Goal: Task Accomplishment & Management: Complete application form

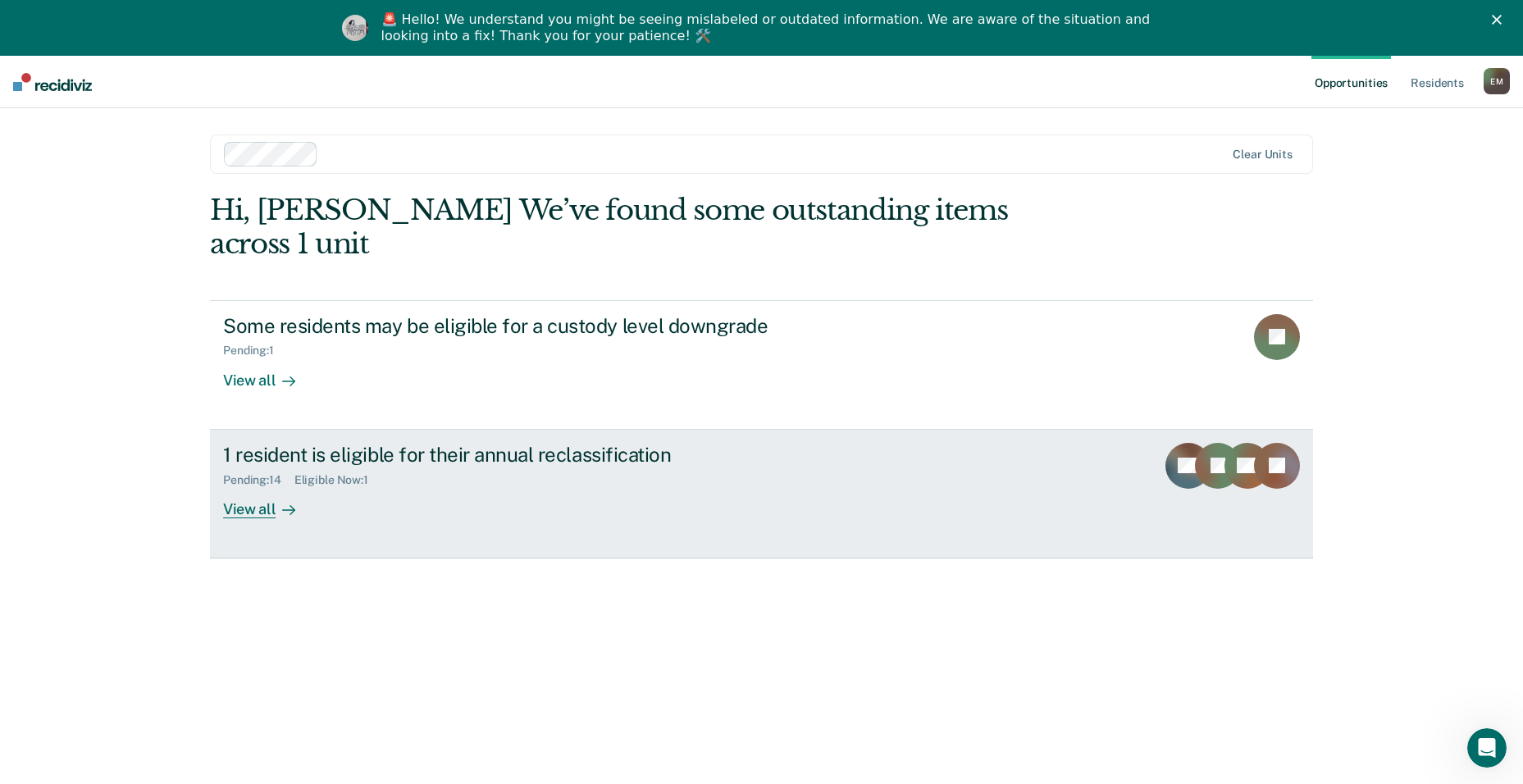
click at [354, 473] on div "Eligible Now : 1" at bounding box center [338, 480] width 87 height 14
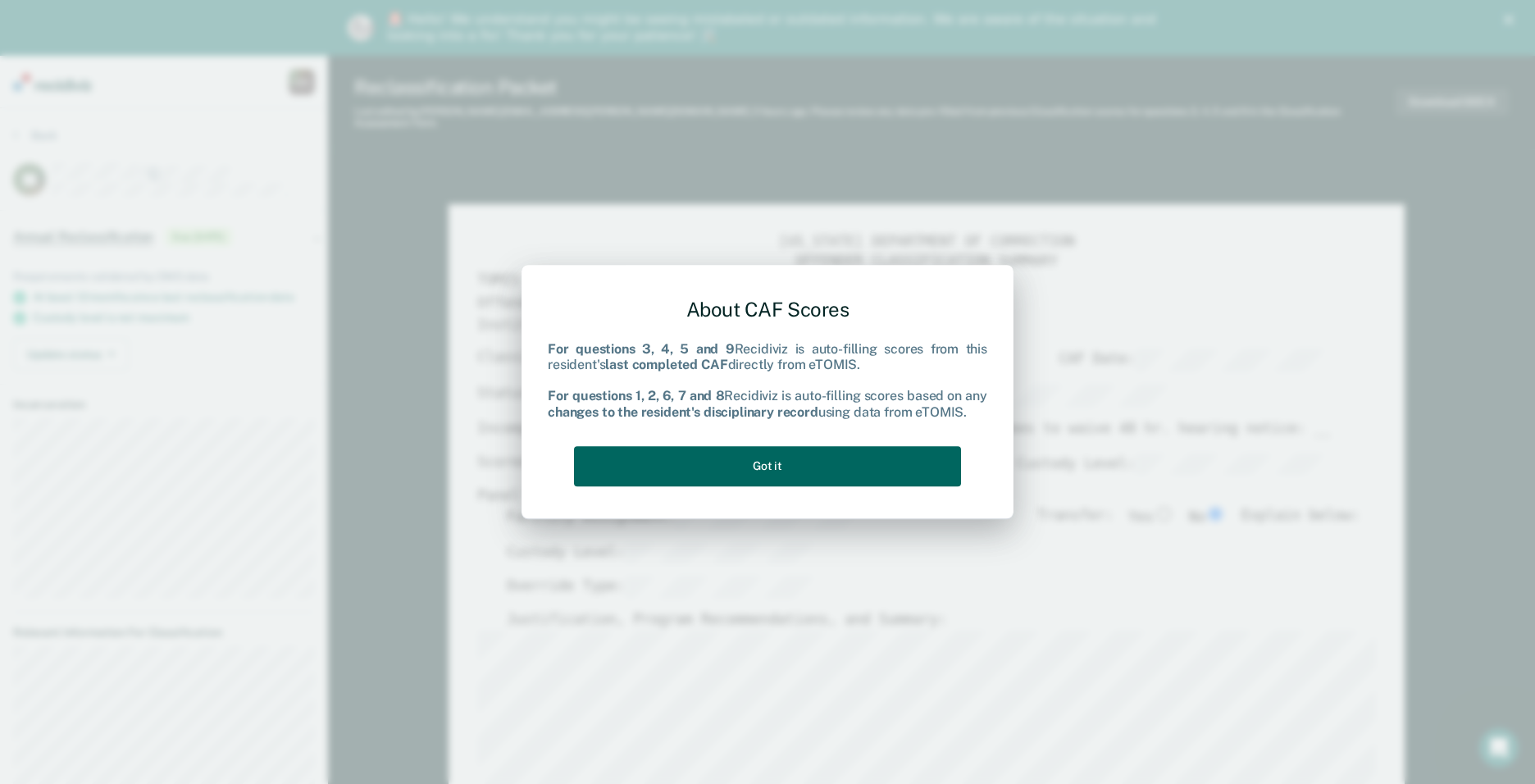
click at [741, 473] on button "Got it" at bounding box center [768, 466] width 387 height 40
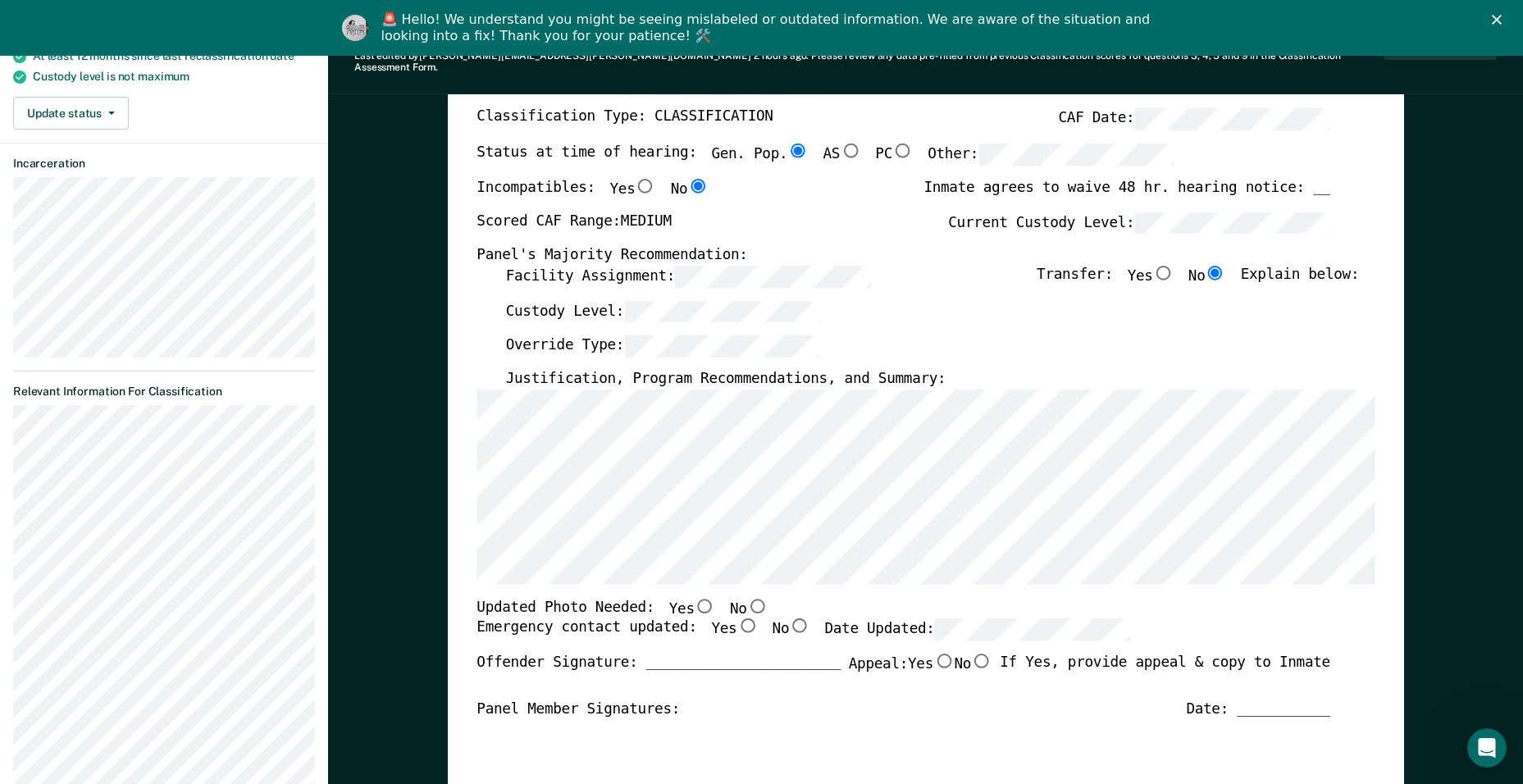
scroll to position [246, 0]
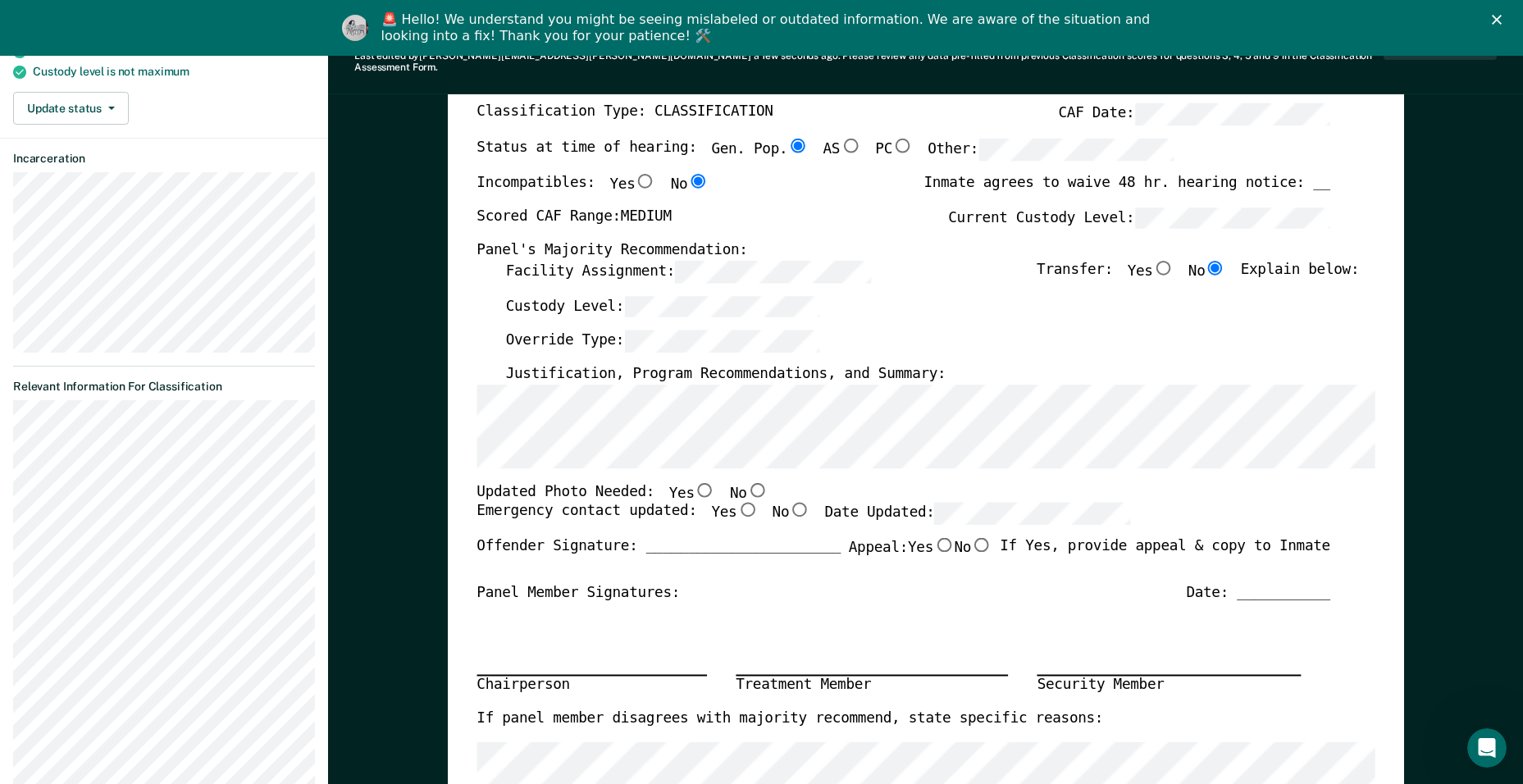
click at [746, 482] on input "No" at bounding box center [757, 489] width 22 height 15
type textarea "x"
radio input "true"
click at [736, 503] on input "Yes" at bounding box center [747, 510] width 22 height 15
type textarea "x"
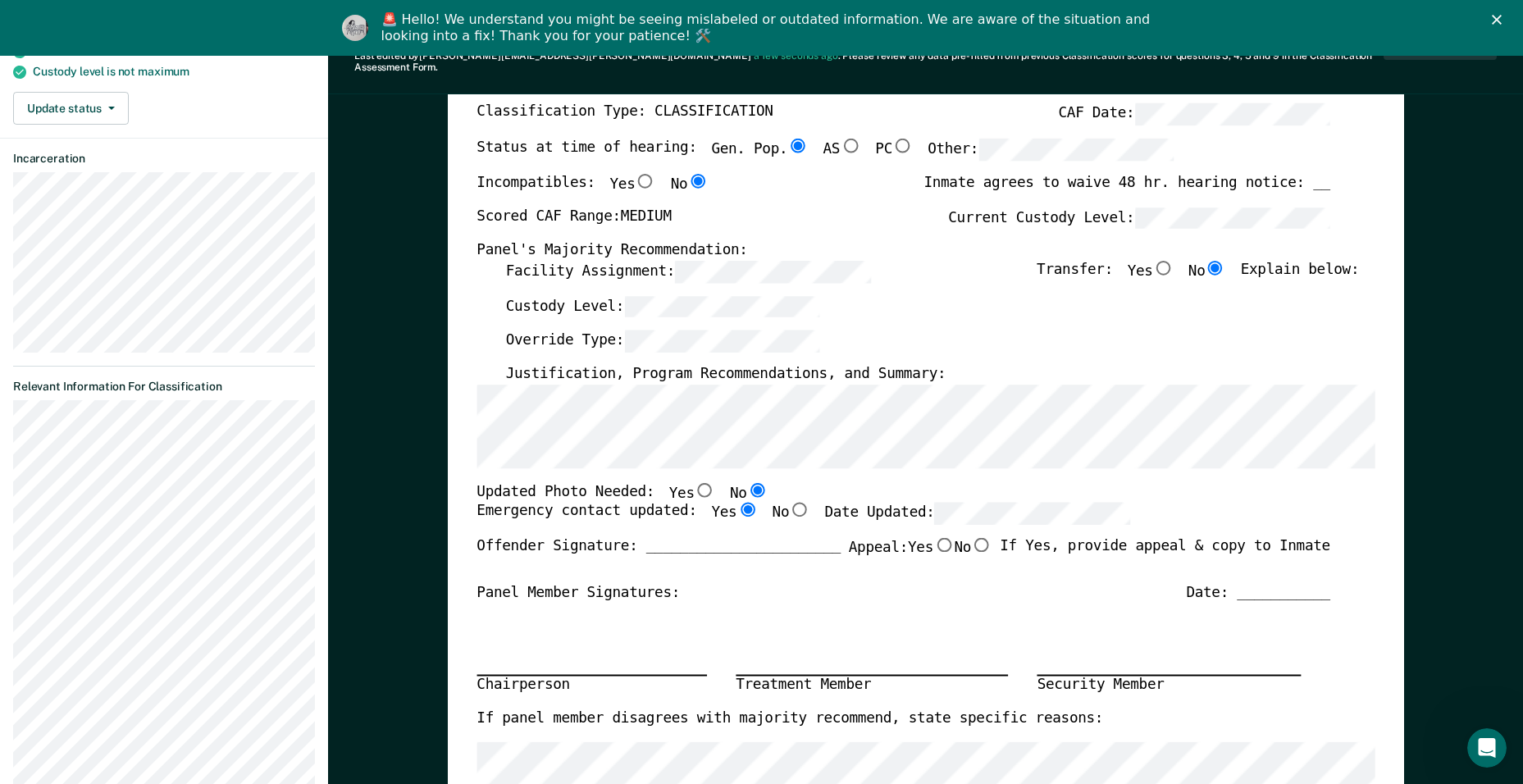
radio input "true"
click at [862, 555] on label "Appeal: Yes No" at bounding box center [920, 553] width 144 height 34
click at [934, 552] on input "Yes" at bounding box center [945, 544] width 22 height 15
type textarea "x"
radio input "true"
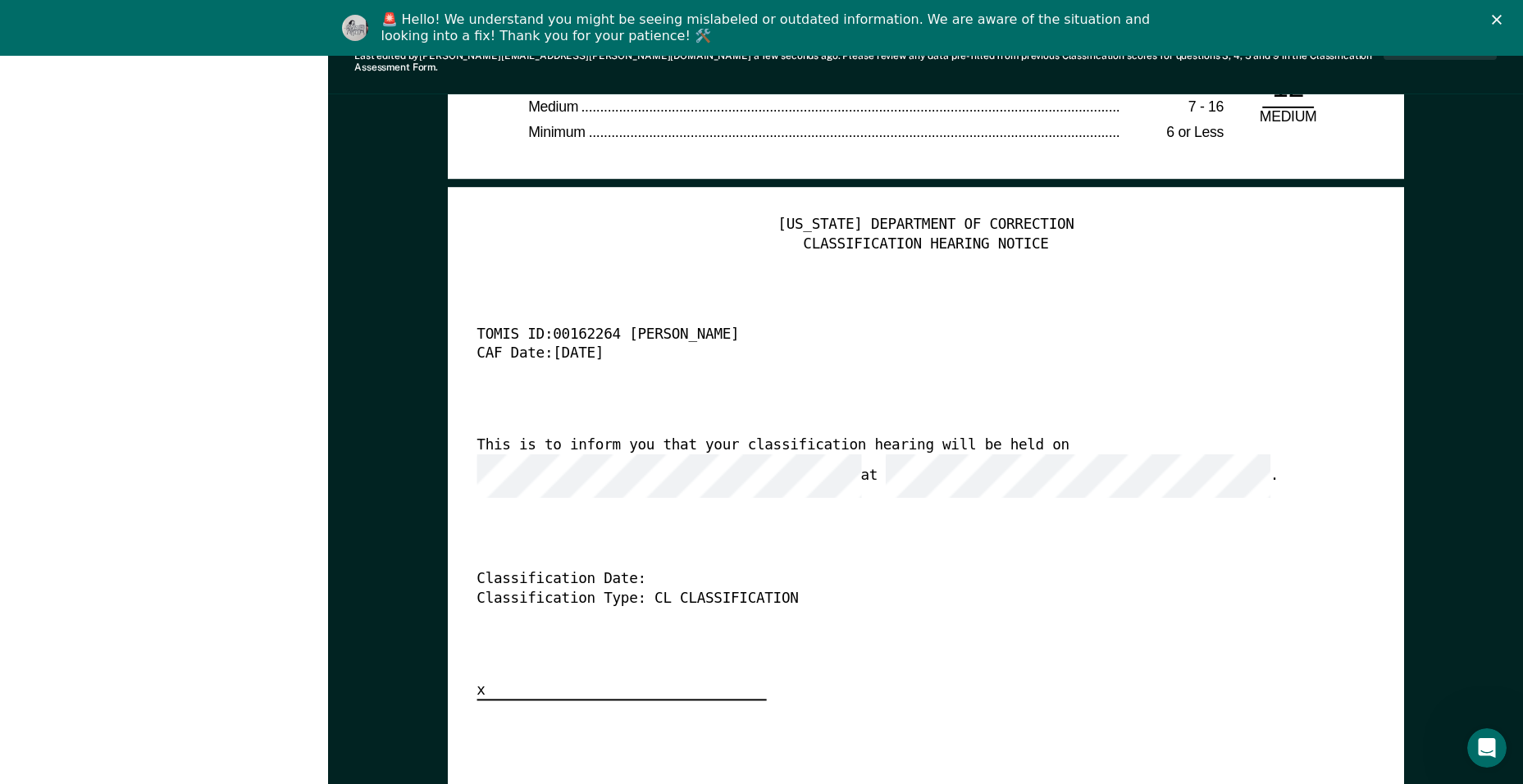
scroll to position [3936, 0]
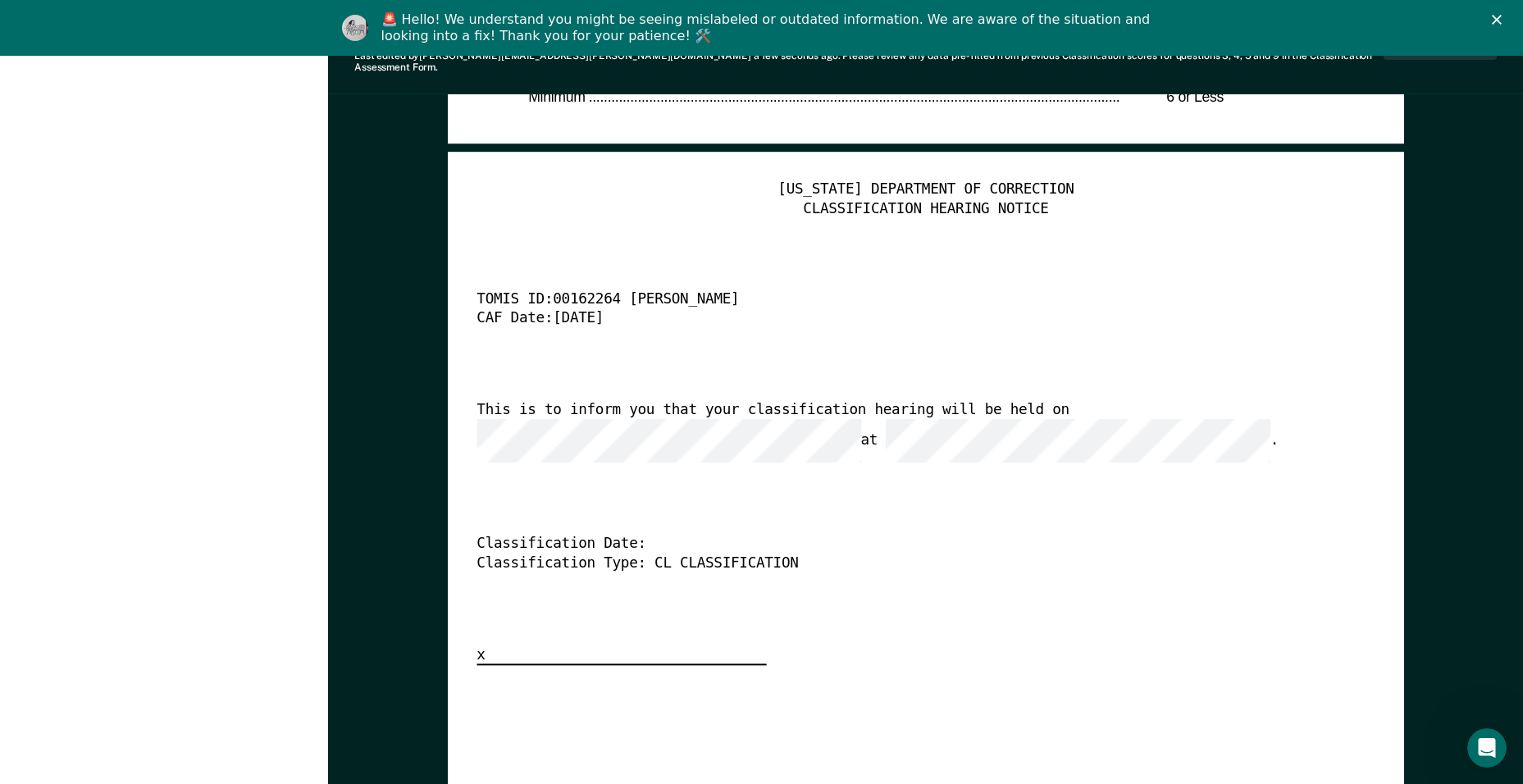
drag, startPoint x: 1003, startPoint y: 499, endPoint x: 1017, endPoint y: 495, distance: 14.6
click at [1010, 496] on div "[US_STATE] DEPARTMENT OF CORRECTION CLASSIFICATION HEARING NOTICE TOMIS ID: 001…" at bounding box center [925, 423] width 898 height 485
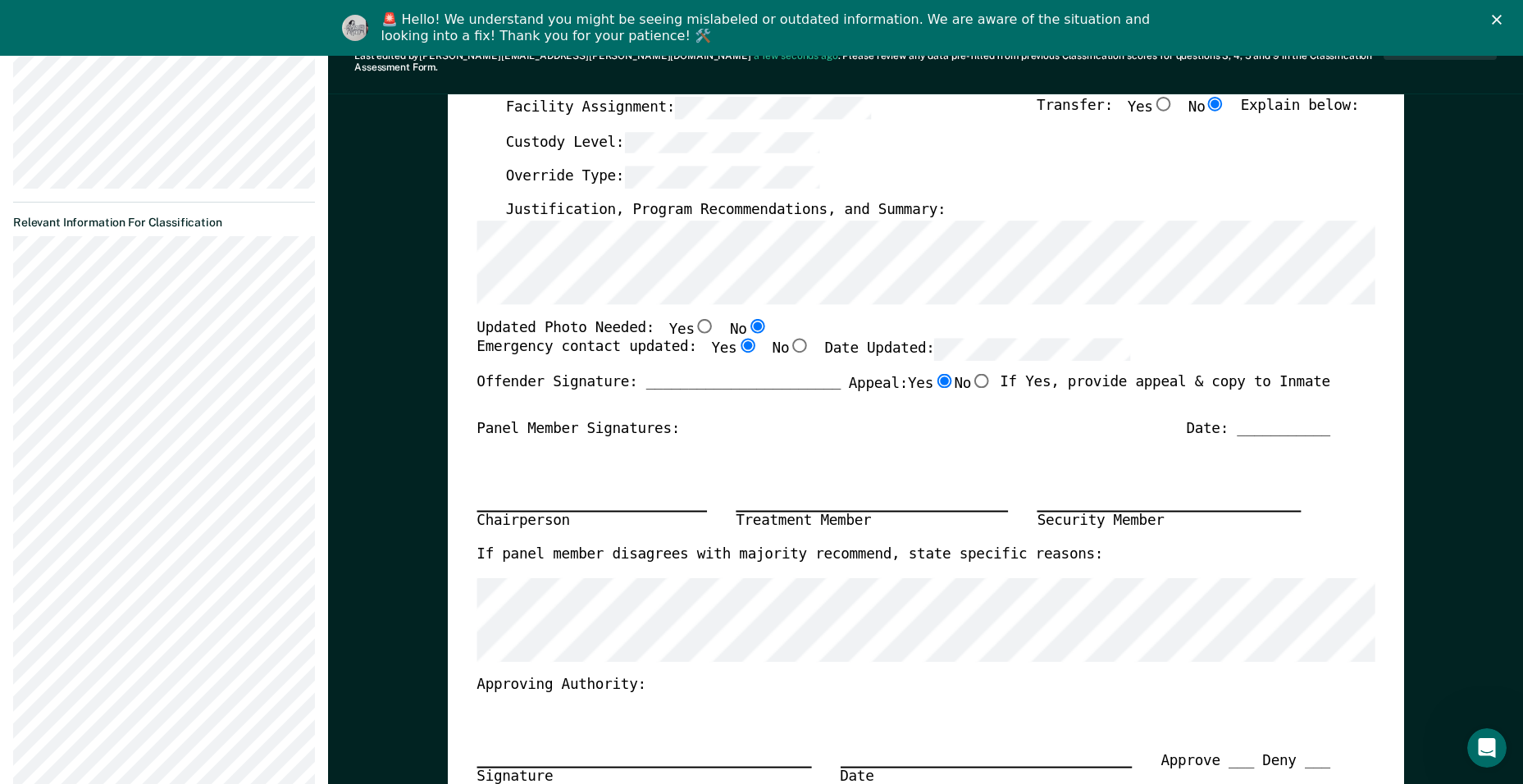
scroll to position [0, 0]
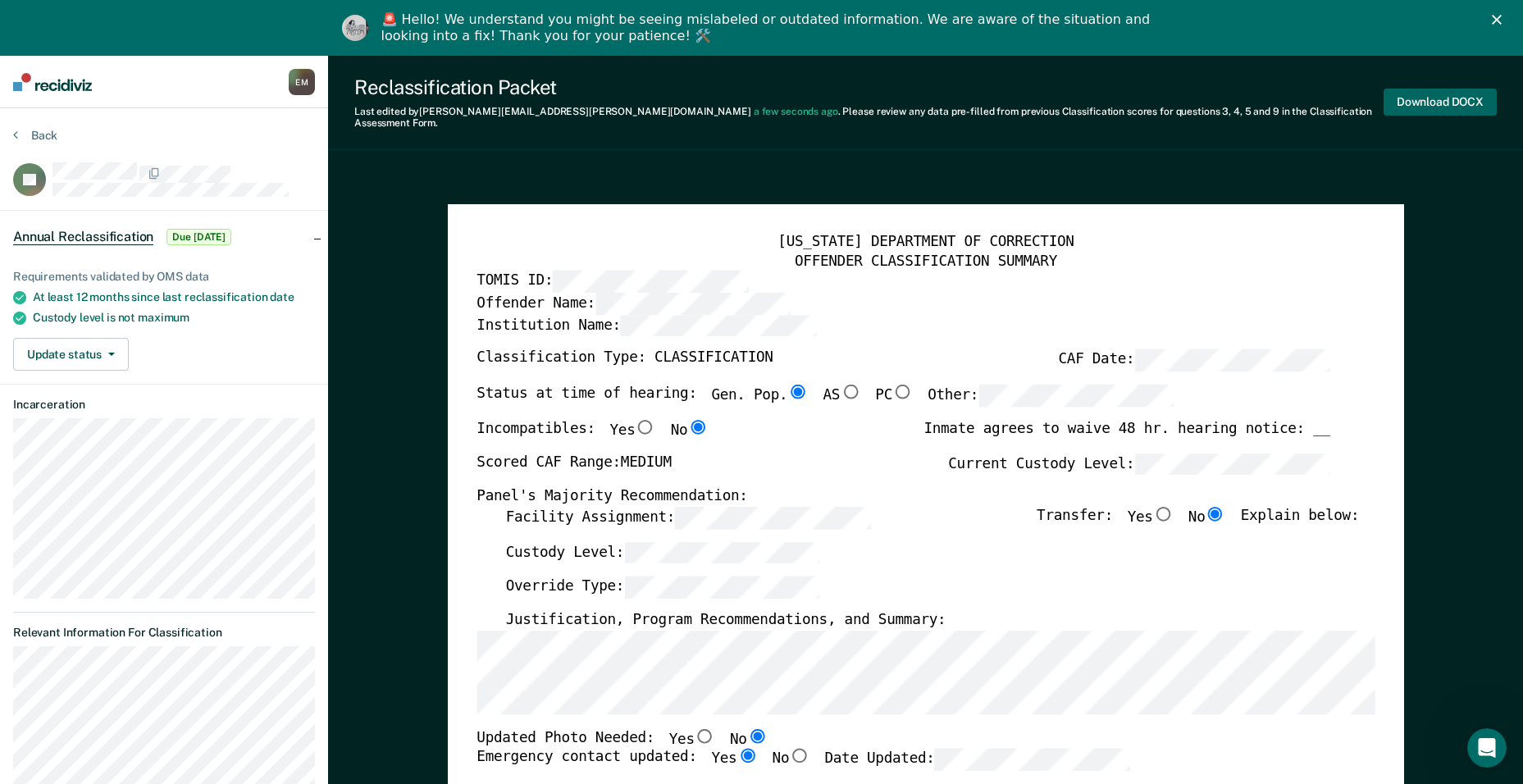
click at [1442, 96] on button "Download DOCX" at bounding box center [1440, 102] width 113 height 27
type textarea "x"
